Goal: Information Seeking & Learning: Learn about a topic

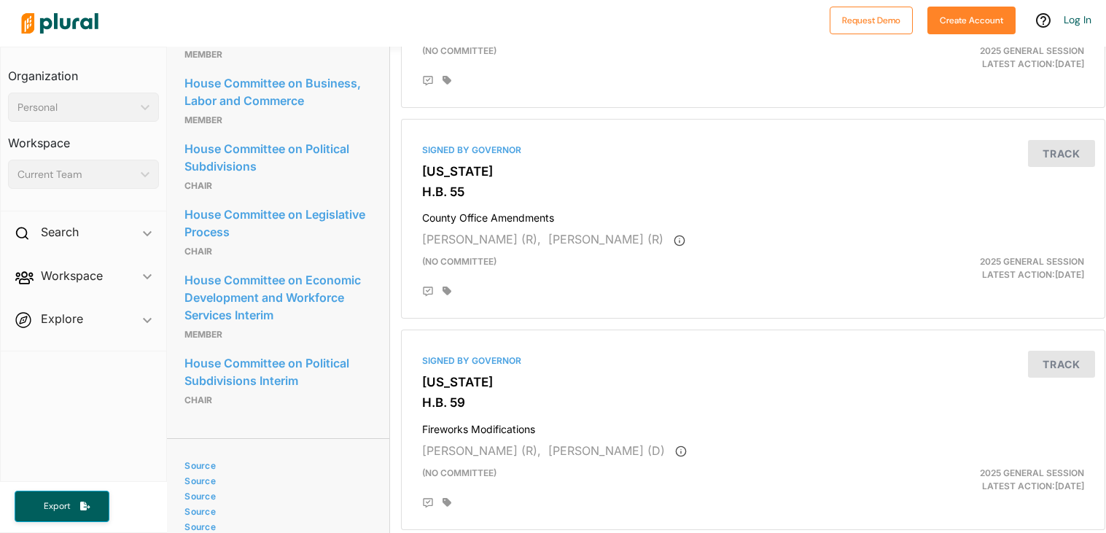
scroll to position [0, 1]
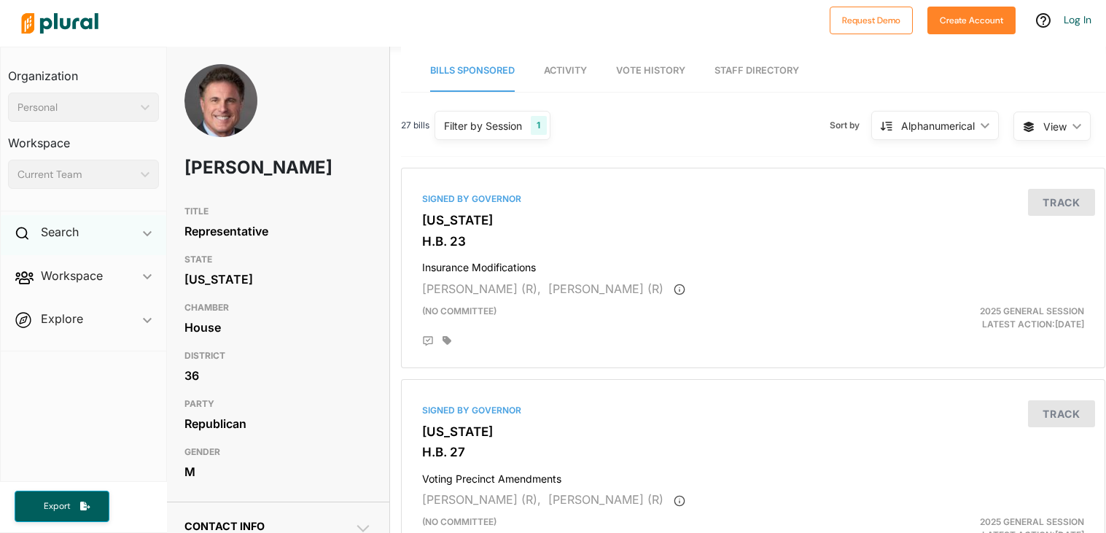
click at [104, 230] on div "Search ic_keyboard_arrow_down" at bounding box center [83, 234] width 165 height 39
click at [41, 227] on h2 "Search" at bounding box center [60, 232] width 38 height 16
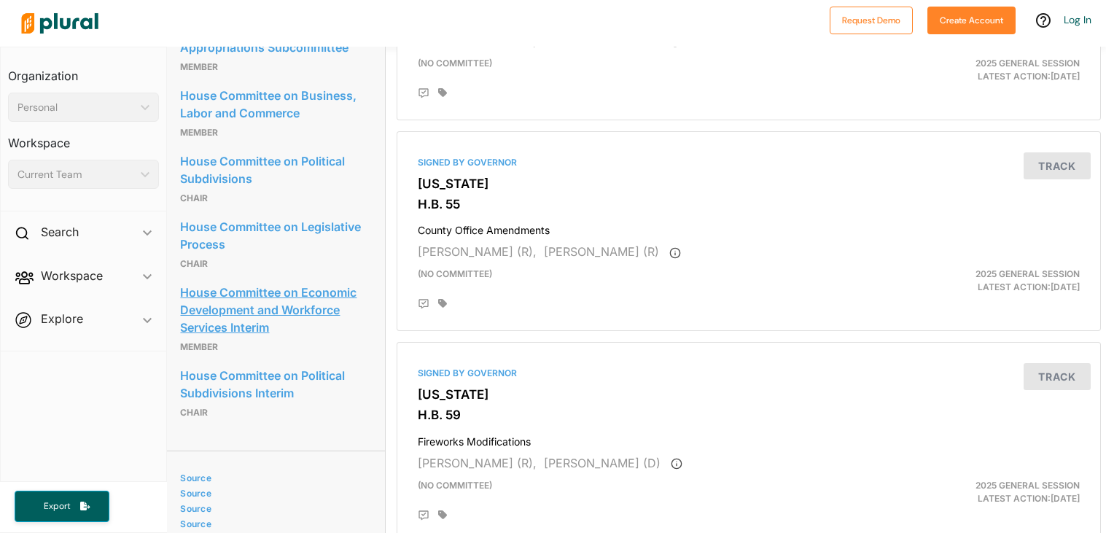
scroll to position [874, 5]
